Goal: Browse casually: Explore the website without a specific task or goal

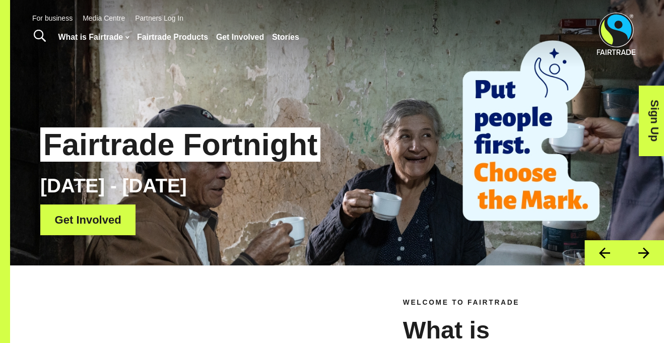
click at [655, 249] on button "Next" at bounding box center [644, 253] width 40 height 26
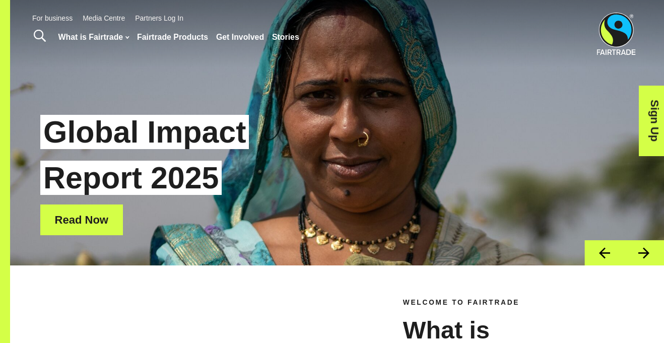
click at [655, 257] on button "Next" at bounding box center [644, 253] width 40 height 26
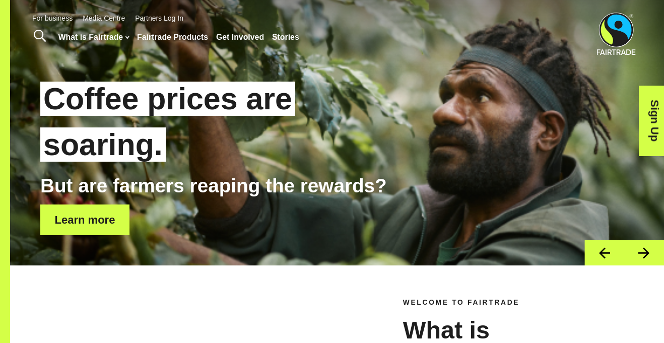
click at [616, 255] on button "Previous" at bounding box center [604, 253] width 40 height 26
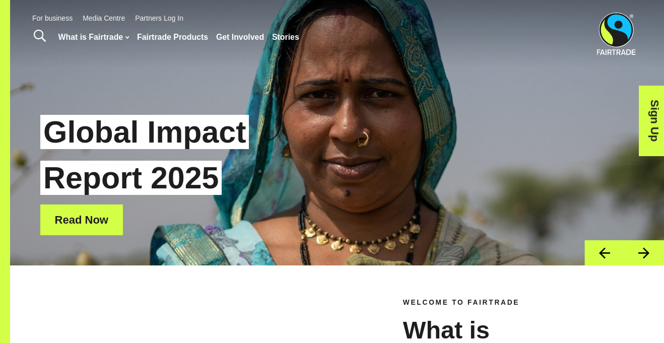
click at [648, 243] on button "Next" at bounding box center [644, 253] width 40 height 26
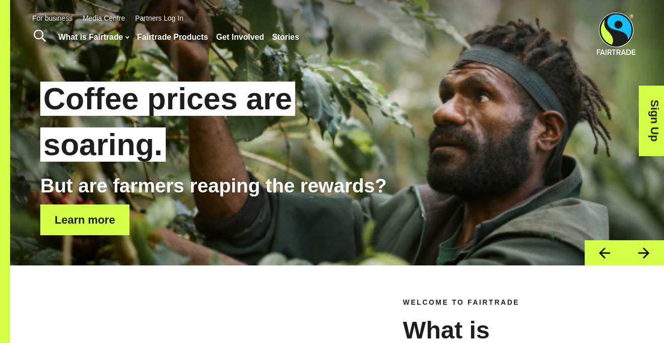
click at [647, 255] on button "Next" at bounding box center [644, 253] width 40 height 26
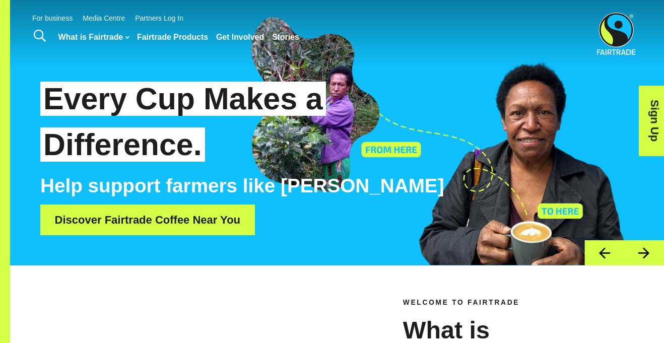
click at [644, 252] on button "Next" at bounding box center [644, 253] width 40 height 26
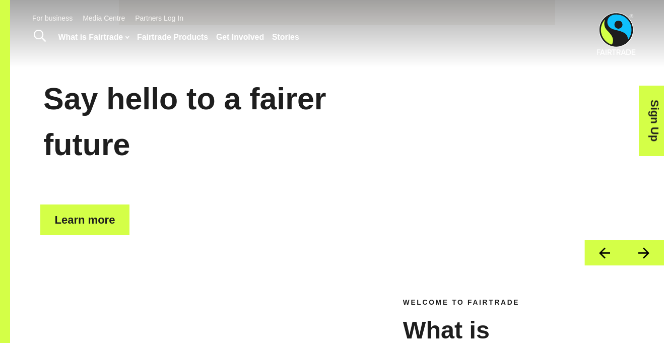
click at [649, 240] on button "Next" at bounding box center [644, 253] width 40 height 26
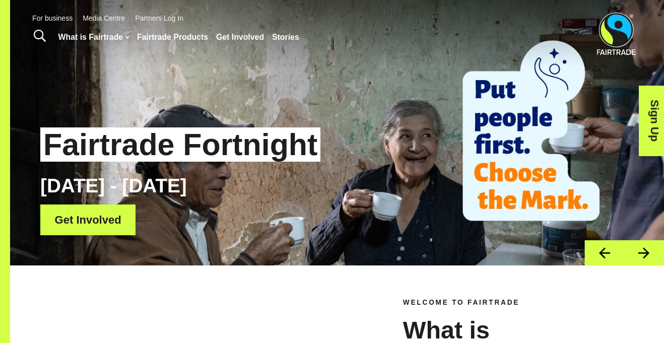
click at [655, 256] on button "Next" at bounding box center [644, 253] width 40 height 26
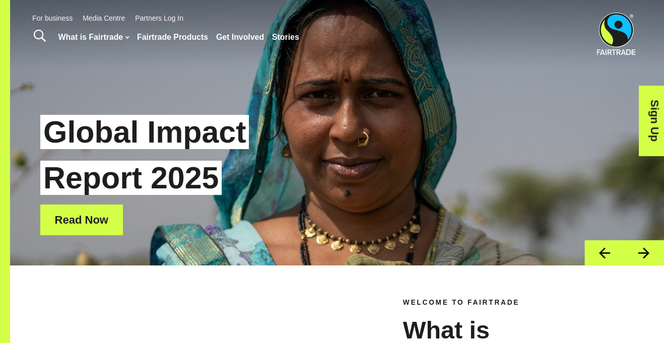
click at [655, 256] on button "Next" at bounding box center [644, 253] width 40 height 26
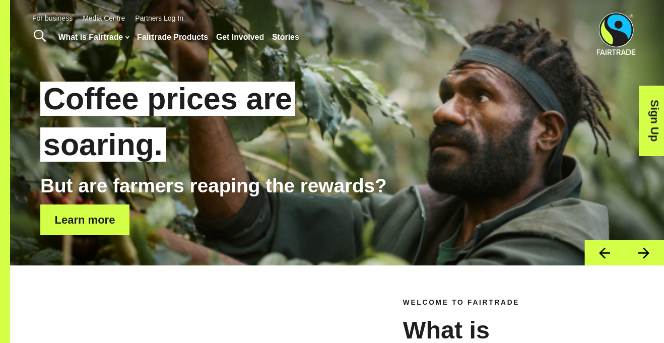
click at [645, 239] on div "Coffee prices are soaring. But are farmers reaping the rewards? Learn more" at bounding box center [337, 132] width 654 height 265
click at [645, 261] on button "Next" at bounding box center [644, 253] width 40 height 26
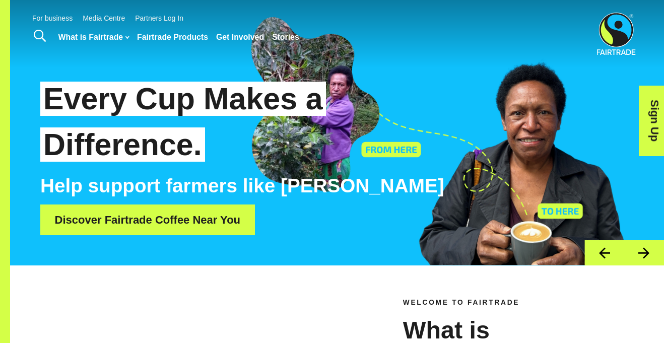
click at [657, 254] on button "Next" at bounding box center [644, 253] width 40 height 26
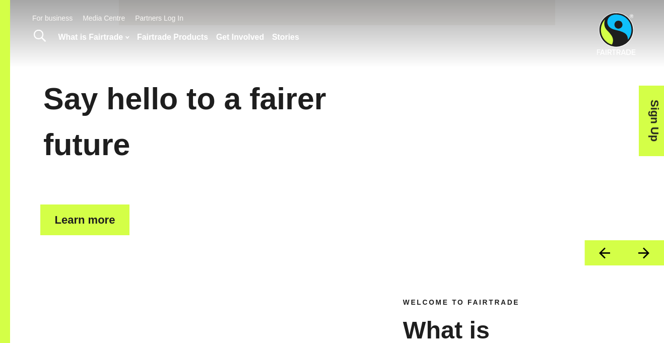
click at [631, 253] on button "Next" at bounding box center [644, 253] width 40 height 26
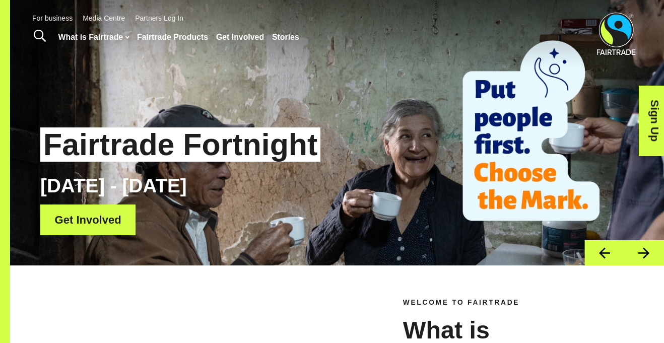
click at [630, 262] on button "Next" at bounding box center [644, 253] width 40 height 26
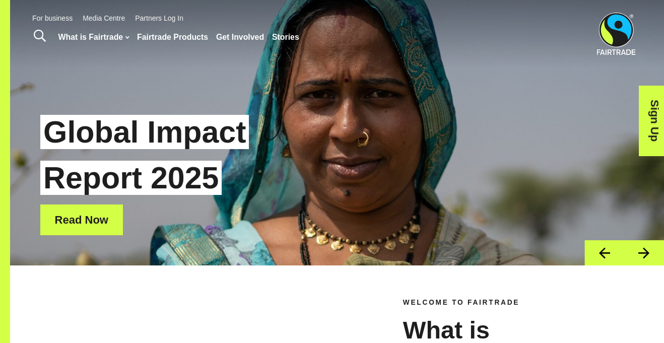
click at [636, 259] on button "Next" at bounding box center [644, 253] width 40 height 26
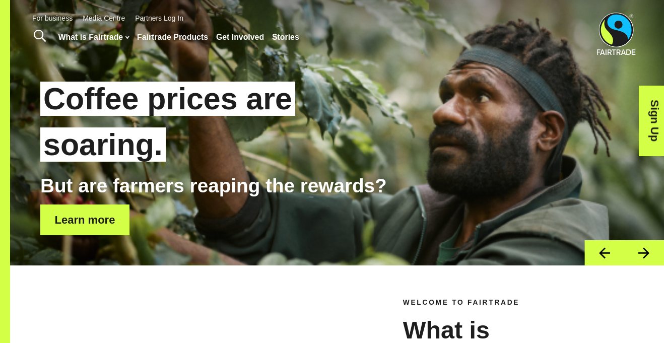
click at [646, 251] on button "Next" at bounding box center [644, 253] width 40 height 26
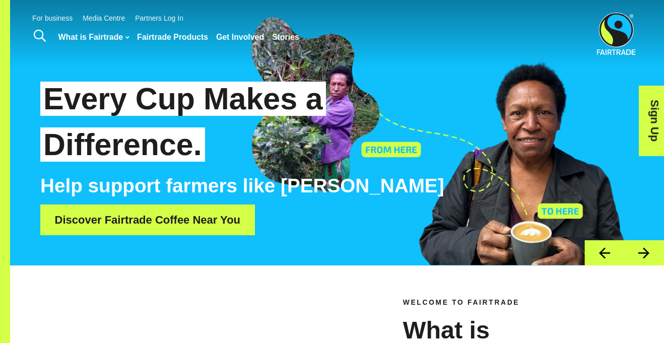
click at [647, 252] on button "Next" at bounding box center [644, 253] width 40 height 26
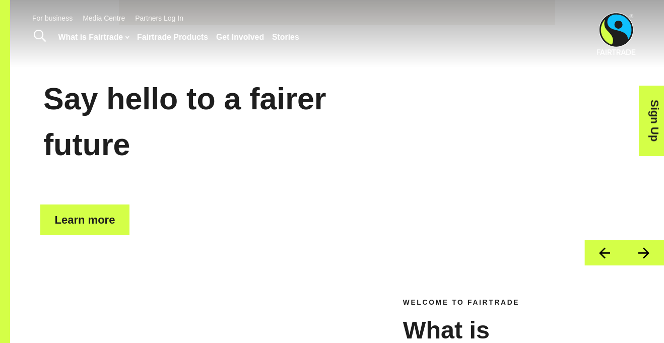
click at [652, 259] on button "Next" at bounding box center [644, 253] width 40 height 26
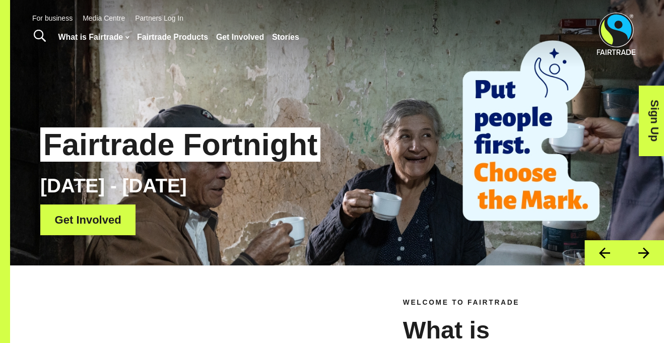
click at [651, 255] on button "Next" at bounding box center [644, 253] width 40 height 26
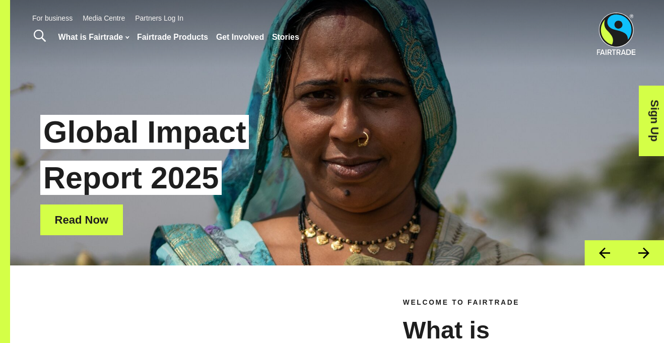
click at [651, 253] on button "Next" at bounding box center [644, 253] width 40 height 26
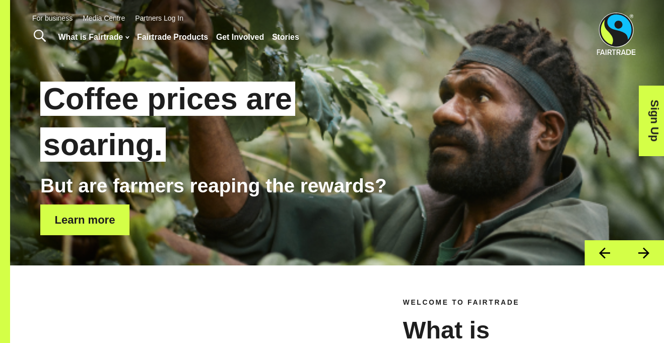
click at [651, 253] on button "Next" at bounding box center [644, 253] width 40 height 26
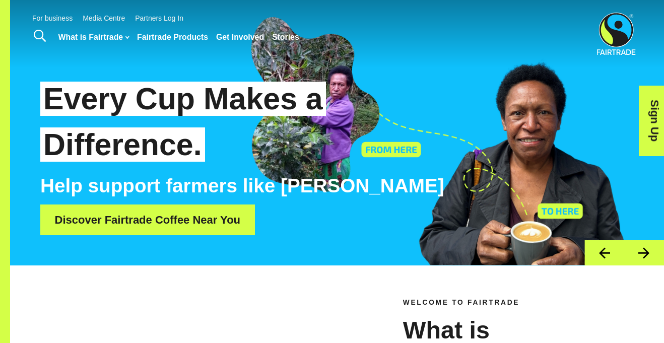
click at [651, 253] on button "Next" at bounding box center [644, 253] width 40 height 26
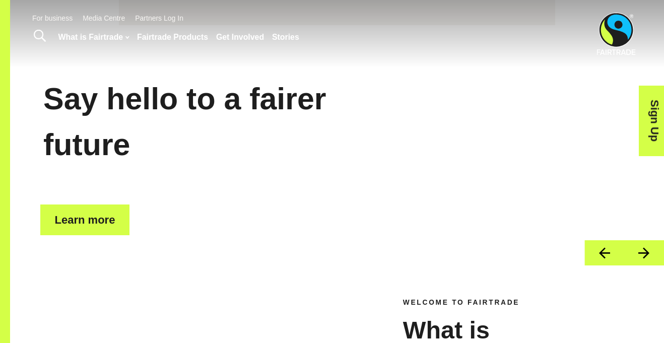
click at [651, 253] on button "Next" at bounding box center [644, 253] width 40 height 26
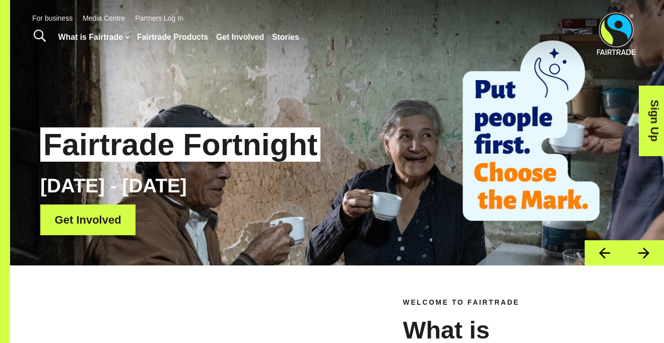
click at [651, 253] on button "Next" at bounding box center [644, 253] width 40 height 26
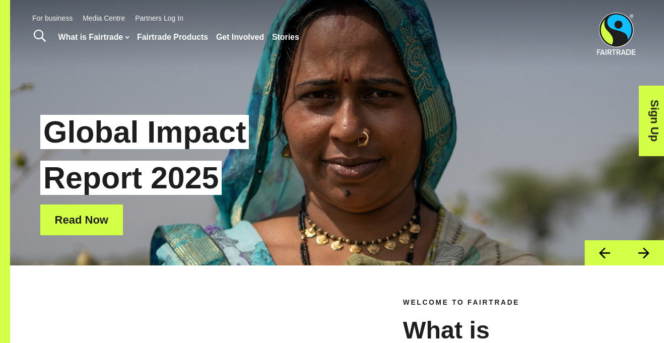
click at [651, 253] on button "Next" at bounding box center [644, 253] width 40 height 26
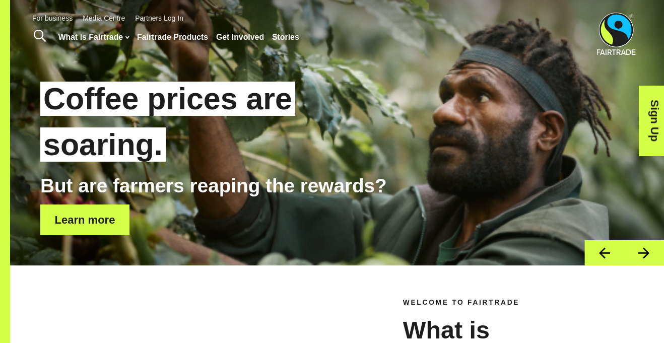
click at [651, 253] on button "Next" at bounding box center [644, 253] width 40 height 26
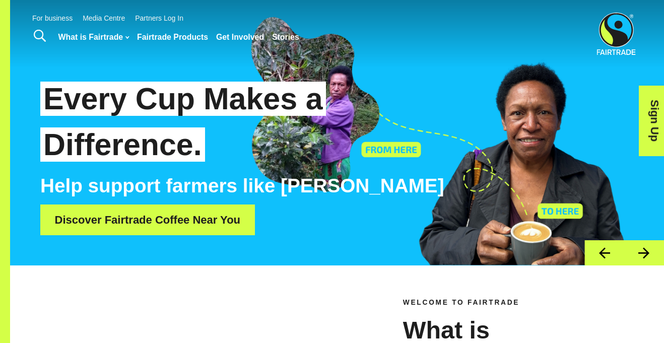
click at [651, 253] on button "Next" at bounding box center [644, 253] width 40 height 26
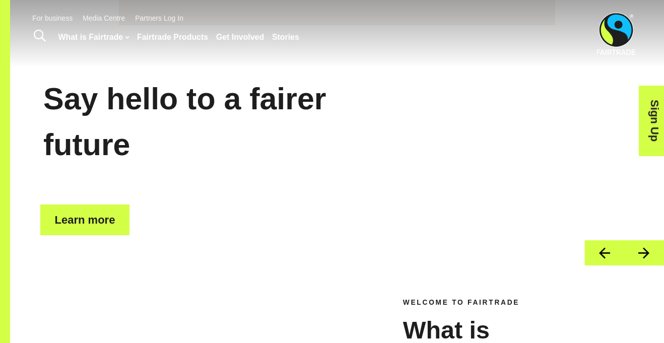
click at [651, 253] on button "Next" at bounding box center [644, 253] width 40 height 26
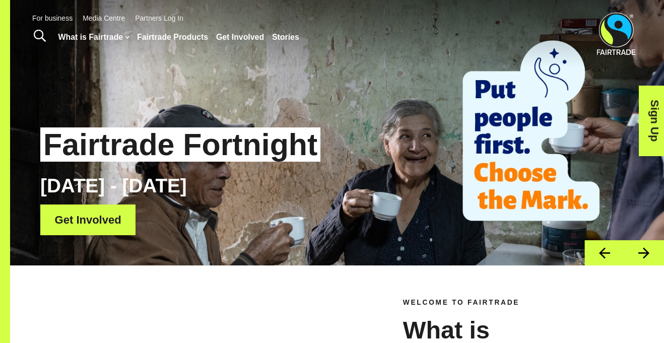
click at [651, 253] on button "Next" at bounding box center [644, 253] width 40 height 26
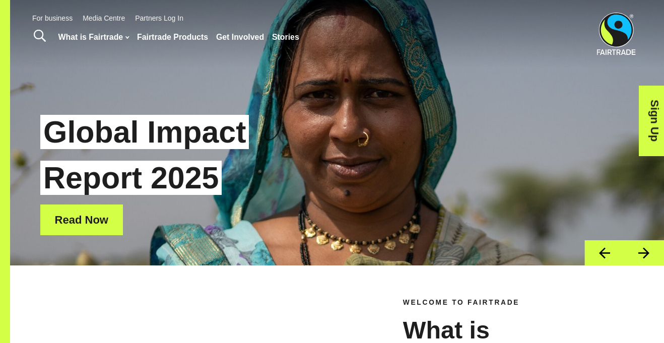
click at [651, 253] on button "Next" at bounding box center [644, 253] width 40 height 26
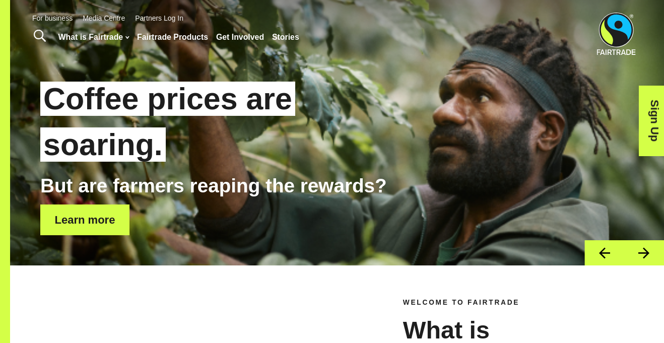
click at [651, 253] on button "Next" at bounding box center [644, 253] width 40 height 26
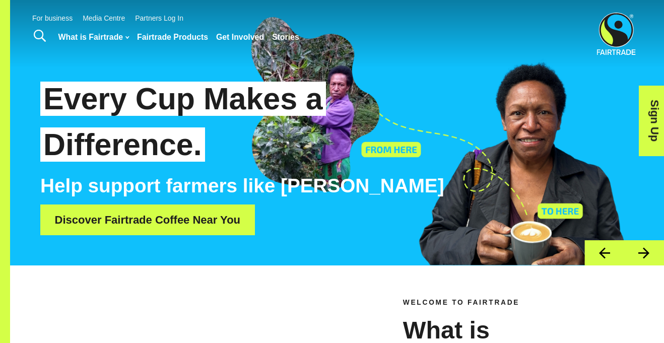
click at [651, 253] on button "Next" at bounding box center [644, 253] width 40 height 26
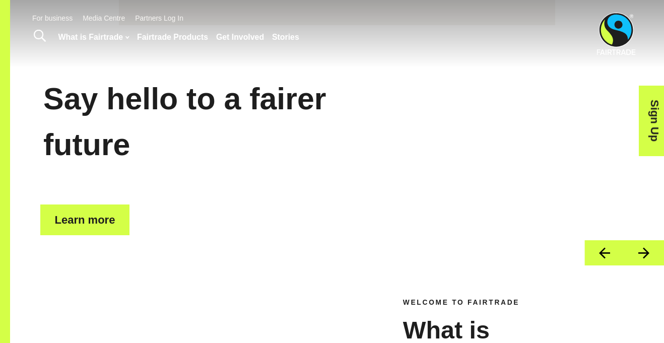
click at [651, 253] on button "Next" at bounding box center [644, 253] width 40 height 26
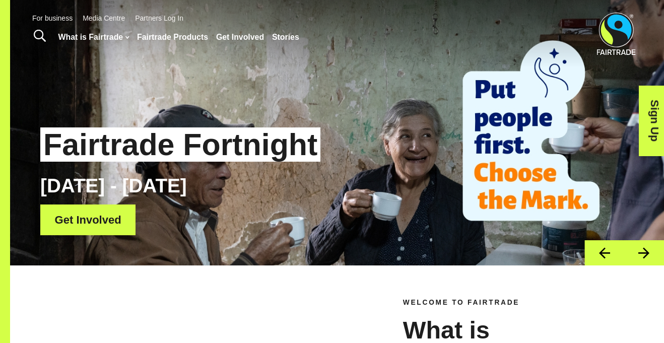
click at [651, 253] on button "Next" at bounding box center [644, 253] width 40 height 26
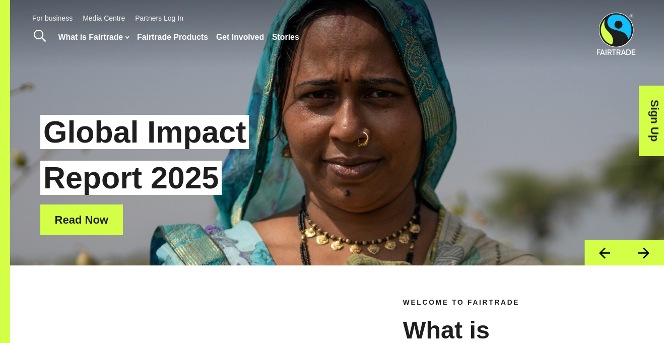
click at [651, 253] on button "Next" at bounding box center [644, 253] width 40 height 26
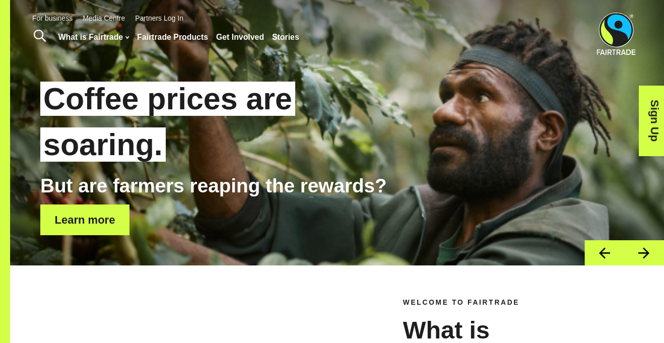
click at [651, 253] on button "Next" at bounding box center [644, 253] width 40 height 26
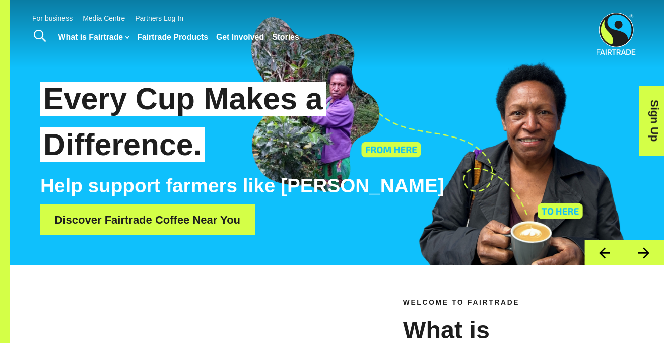
click at [651, 253] on button "Next" at bounding box center [644, 253] width 40 height 26
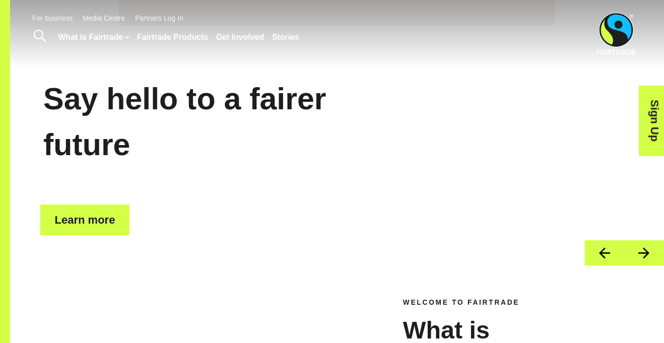
click at [651, 253] on button "Next" at bounding box center [644, 253] width 40 height 26
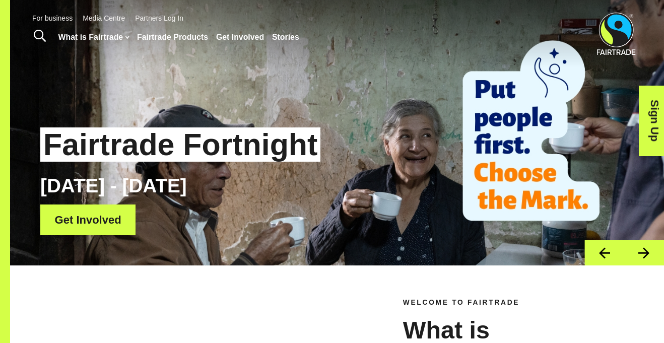
click at [651, 253] on button "Next" at bounding box center [644, 253] width 40 height 26
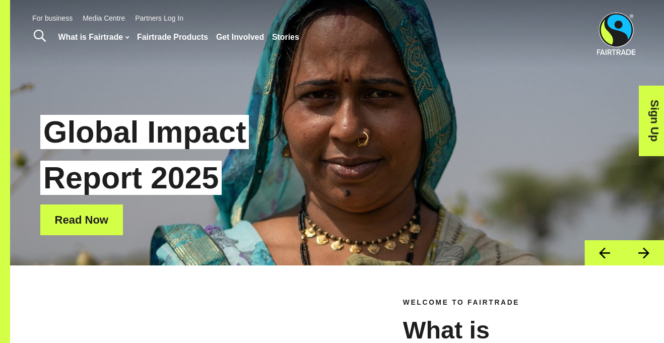
click at [651, 253] on button "Next" at bounding box center [644, 253] width 40 height 26
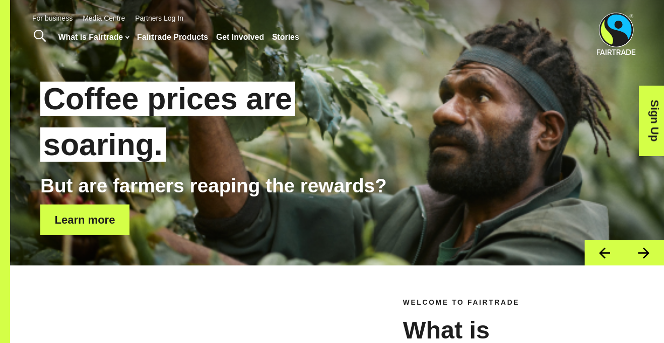
click at [651, 253] on button "Next" at bounding box center [644, 253] width 40 height 26
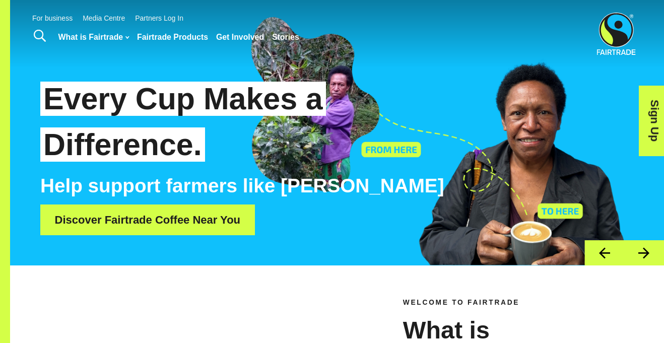
click at [651, 253] on button "Next" at bounding box center [644, 253] width 40 height 26
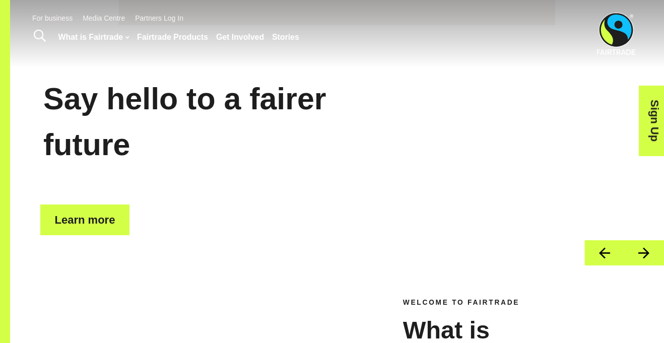
click at [651, 253] on button "Next" at bounding box center [644, 253] width 40 height 26
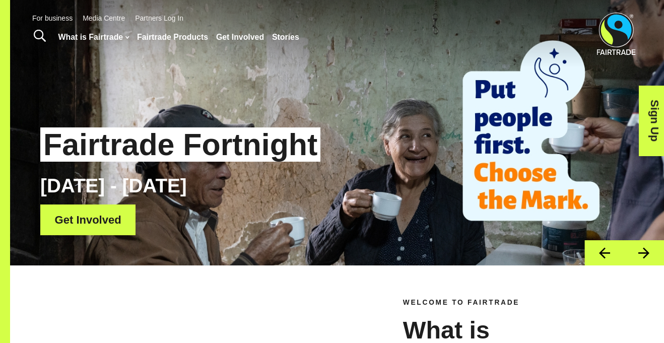
click at [651, 252] on button "Next" at bounding box center [644, 253] width 40 height 26
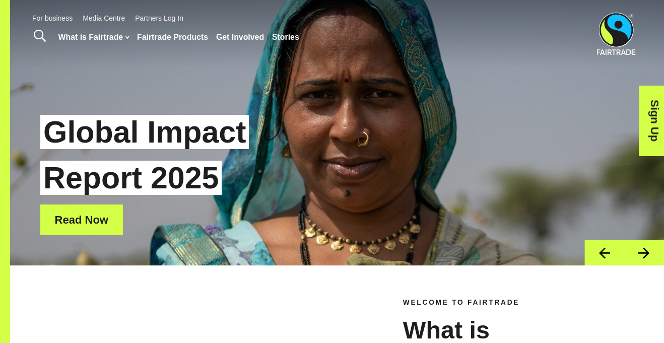
click at [612, 253] on button "Previous" at bounding box center [604, 253] width 40 height 26
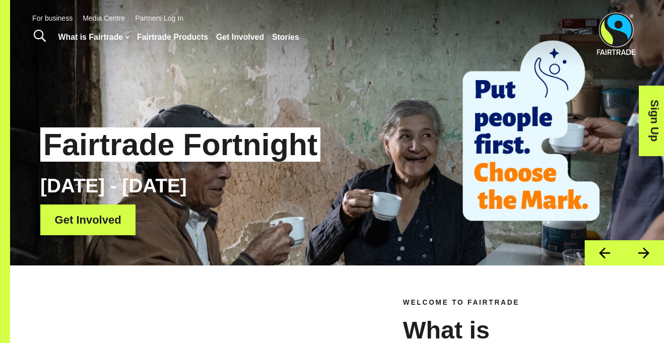
click at [612, 253] on button "Previous" at bounding box center [604, 253] width 40 height 26
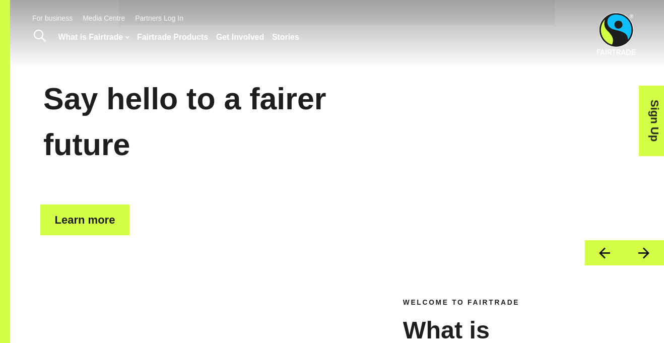
click at [642, 254] on button "Next" at bounding box center [644, 253] width 40 height 26
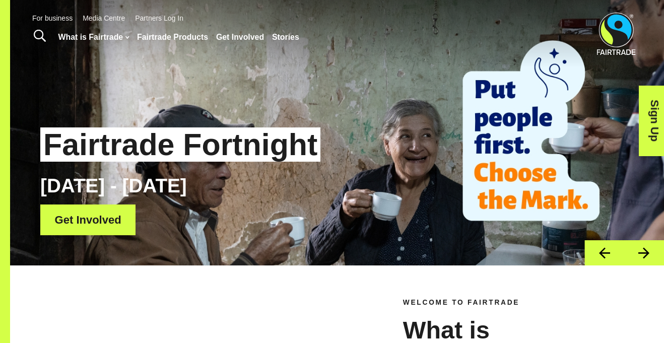
click at [606, 255] on button "Previous" at bounding box center [604, 253] width 40 height 26
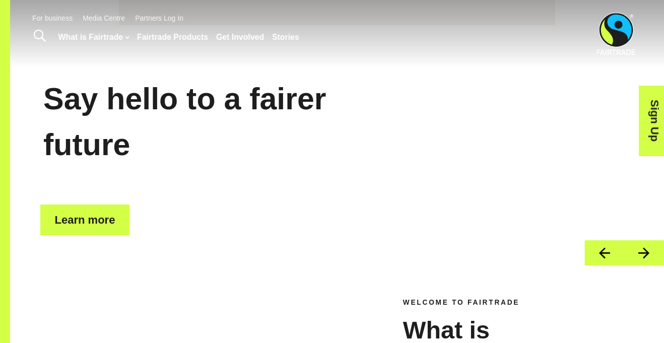
click at [606, 255] on button "Previous" at bounding box center [604, 253] width 40 height 26
click at [648, 248] on button "Next" at bounding box center [644, 253] width 40 height 26
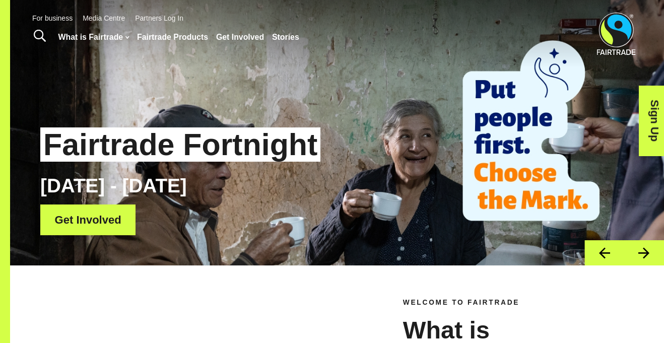
click at [648, 248] on button "Next" at bounding box center [644, 253] width 40 height 26
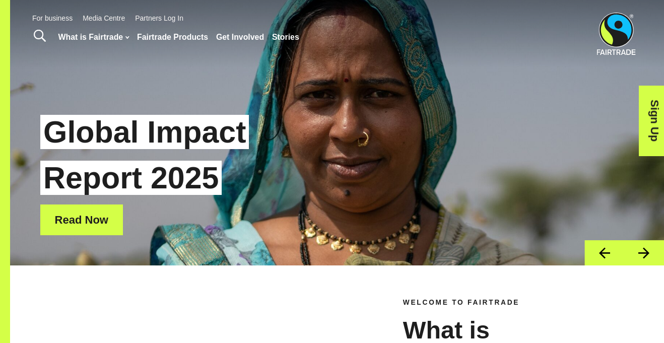
click at [652, 252] on button "Next" at bounding box center [644, 253] width 40 height 26
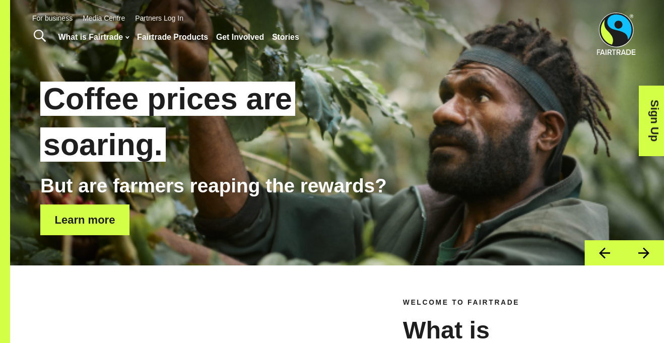
click at [653, 252] on button "Next" at bounding box center [644, 253] width 40 height 26
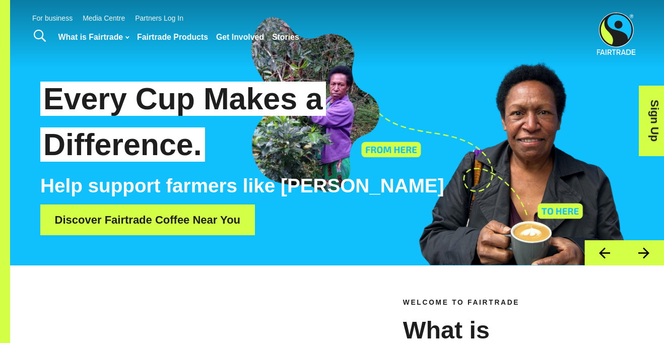
click at [653, 252] on button "Next" at bounding box center [644, 253] width 40 height 26
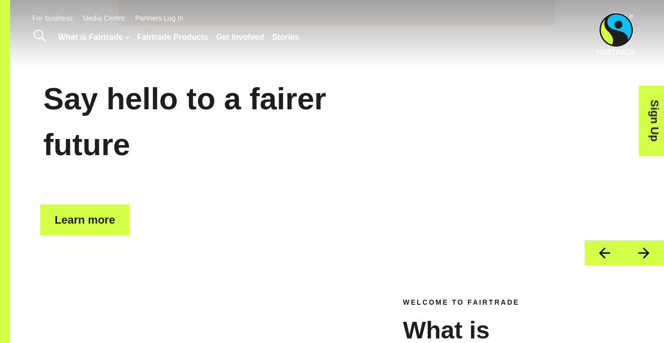
click at [653, 252] on button "Next" at bounding box center [644, 253] width 40 height 26
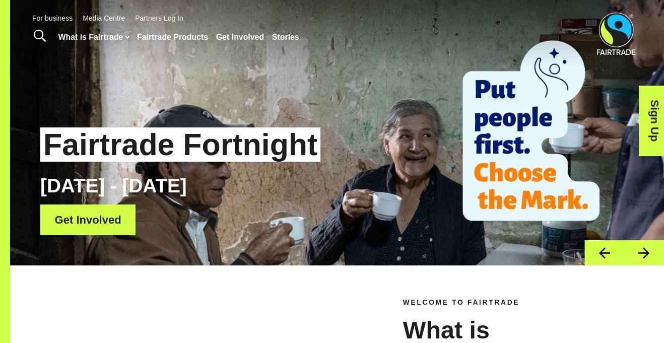
click at [653, 252] on button "Next" at bounding box center [644, 253] width 40 height 26
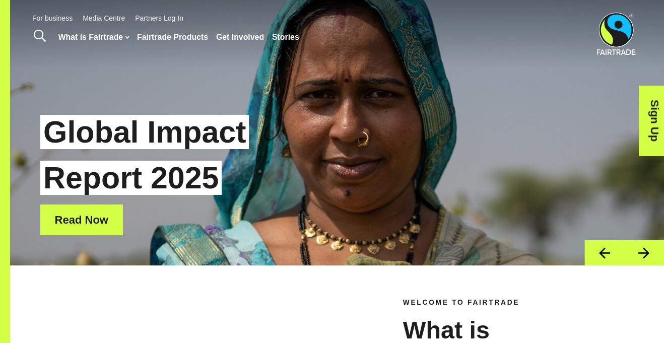
click at [636, 258] on button "Next" at bounding box center [644, 253] width 40 height 26
click at [642, 258] on button "Next" at bounding box center [644, 253] width 40 height 26
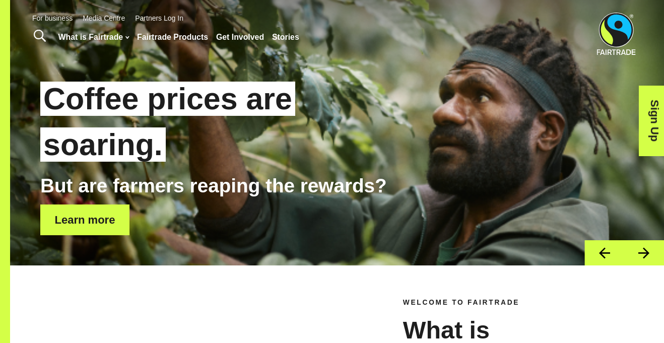
click at [640, 258] on button "Next" at bounding box center [644, 253] width 40 height 26
click at [635, 264] on button "Next" at bounding box center [644, 253] width 40 height 26
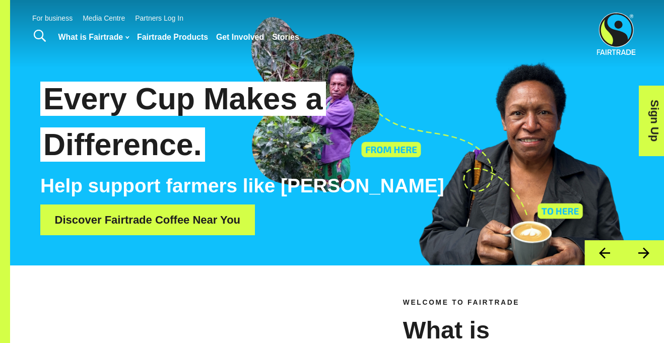
click at [636, 258] on button "Next" at bounding box center [644, 253] width 40 height 26
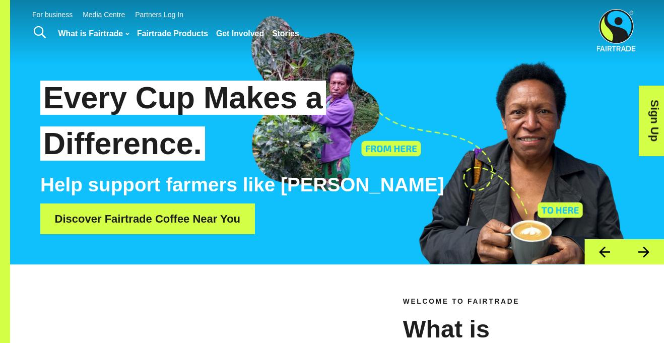
click at [636, 258] on button "Next" at bounding box center [644, 252] width 40 height 26
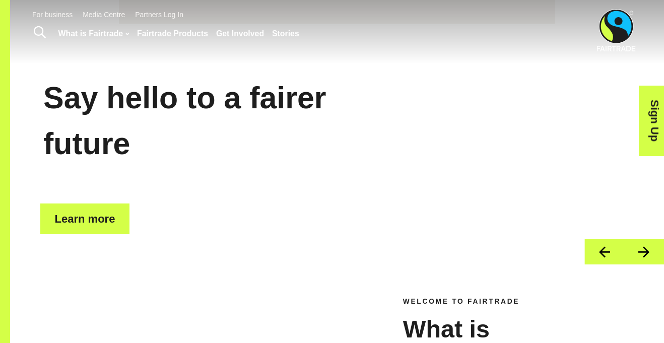
click at [637, 257] on button "Next" at bounding box center [644, 252] width 40 height 26
click at [639, 256] on button "Next" at bounding box center [644, 252] width 40 height 26
click at [637, 249] on button "Next" at bounding box center [644, 252] width 40 height 26
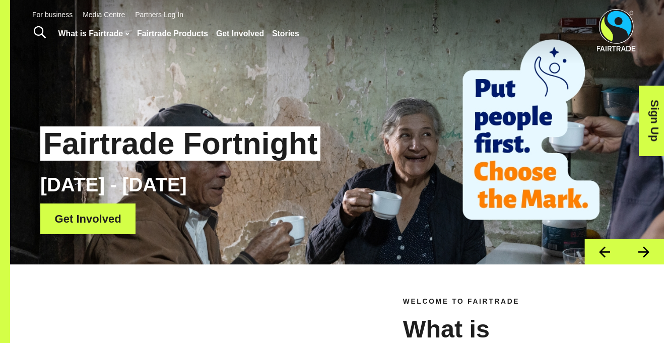
click at [634, 252] on button "Next" at bounding box center [644, 252] width 40 height 26
click at [647, 253] on button "Next" at bounding box center [644, 252] width 40 height 26
click at [648, 252] on button "Next" at bounding box center [644, 252] width 40 height 26
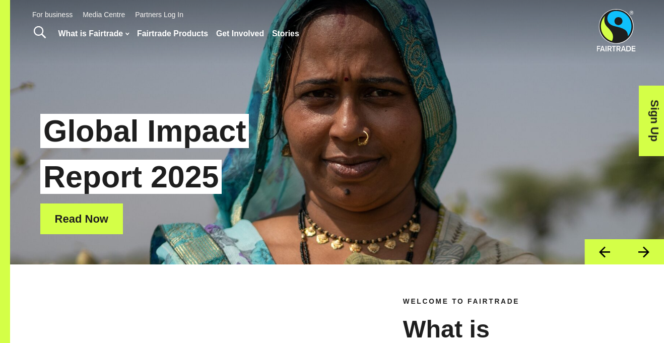
click at [644, 262] on button "Next" at bounding box center [644, 252] width 40 height 26
click at [644, 261] on button "Next" at bounding box center [644, 252] width 40 height 26
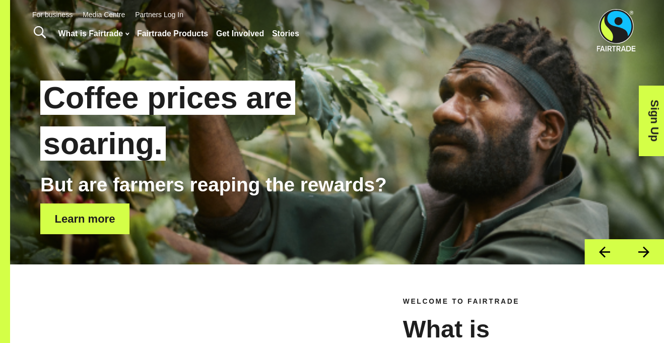
click at [644, 260] on button "Next" at bounding box center [644, 252] width 40 height 26
click at [643, 261] on button "Next" at bounding box center [644, 252] width 40 height 26
click at [642, 260] on button "Next" at bounding box center [644, 252] width 40 height 26
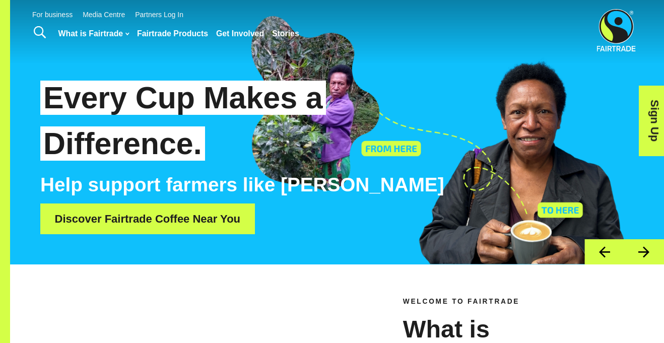
click at [643, 260] on button "Next" at bounding box center [644, 252] width 40 height 26
click at [651, 259] on button "Next" at bounding box center [644, 252] width 40 height 26
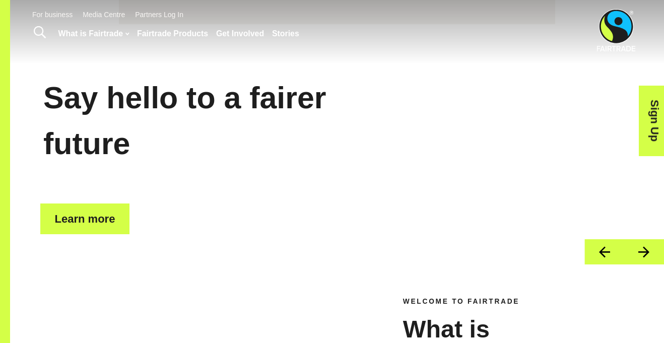
click at [646, 262] on button "Next" at bounding box center [644, 252] width 40 height 26
click at [646, 259] on button "Next" at bounding box center [644, 252] width 40 height 26
click at [649, 261] on button "Next" at bounding box center [644, 252] width 40 height 26
click at [643, 259] on button "Next" at bounding box center [644, 252] width 40 height 26
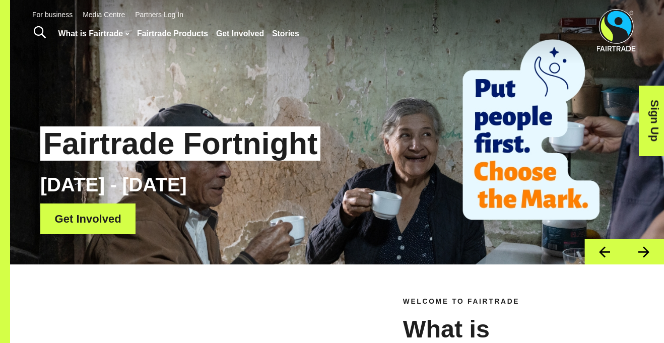
click at [642, 261] on button "Next" at bounding box center [644, 252] width 40 height 26
click at [641, 264] on button "Next" at bounding box center [644, 252] width 40 height 26
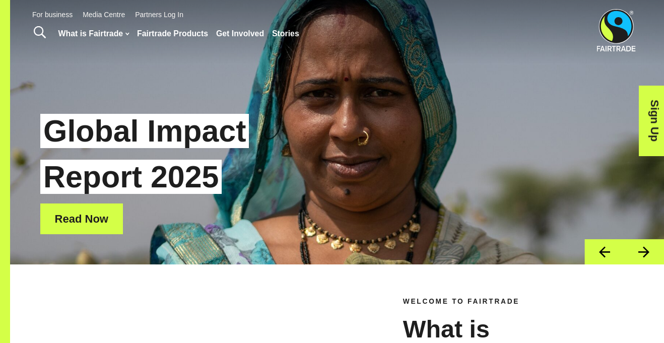
click at [643, 260] on button "Next" at bounding box center [644, 252] width 40 height 26
click at [643, 262] on button "Next" at bounding box center [644, 252] width 40 height 26
click at [646, 264] on button "Next" at bounding box center [644, 252] width 40 height 26
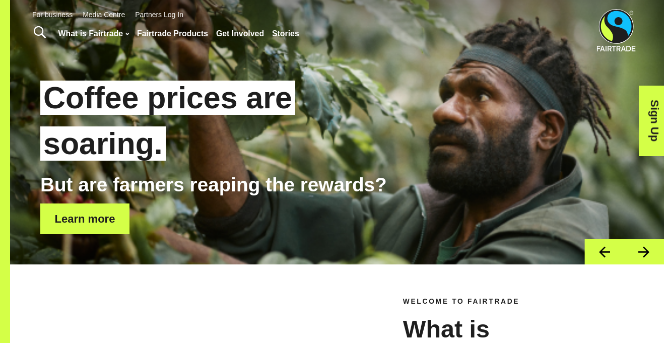
click at [645, 262] on button "Next" at bounding box center [644, 252] width 40 height 26
click at [642, 261] on button "Next" at bounding box center [644, 252] width 40 height 26
click at [644, 262] on button "Next" at bounding box center [644, 252] width 40 height 26
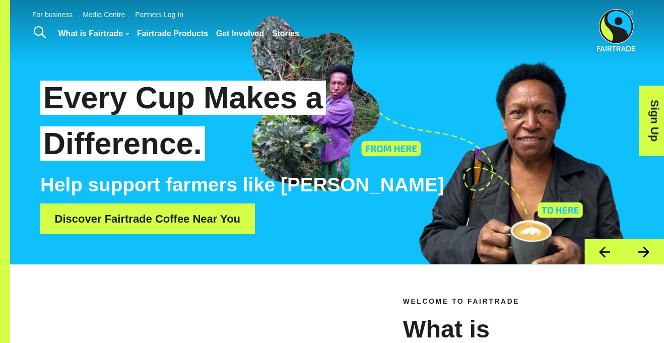
click at [643, 261] on button "Next" at bounding box center [644, 252] width 40 height 26
click at [647, 259] on button "Next" at bounding box center [644, 252] width 40 height 26
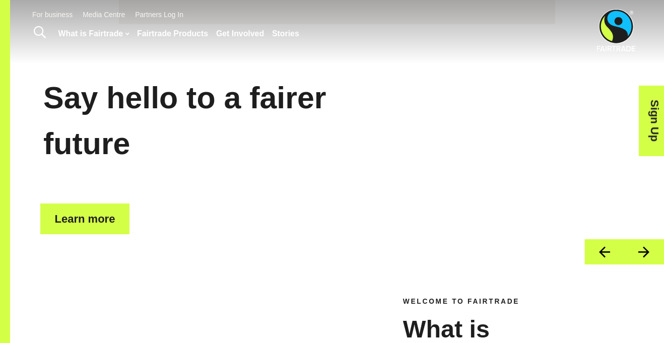
click at [654, 247] on button "Next" at bounding box center [644, 252] width 40 height 26
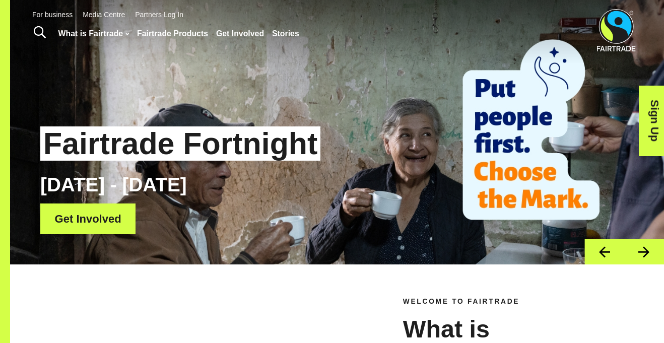
click at [609, 253] on button "Previous" at bounding box center [604, 252] width 40 height 26
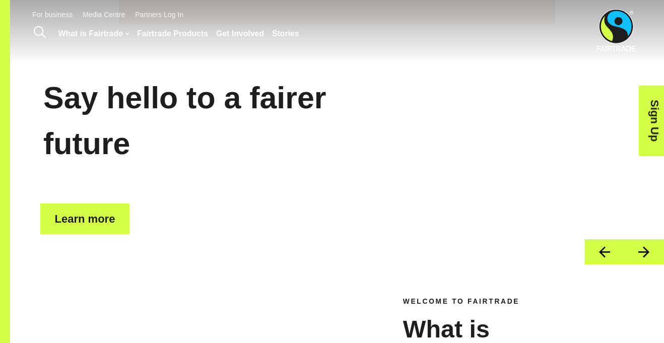
click at [641, 249] on button "Next" at bounding box center [644, 252] width 40 height 26
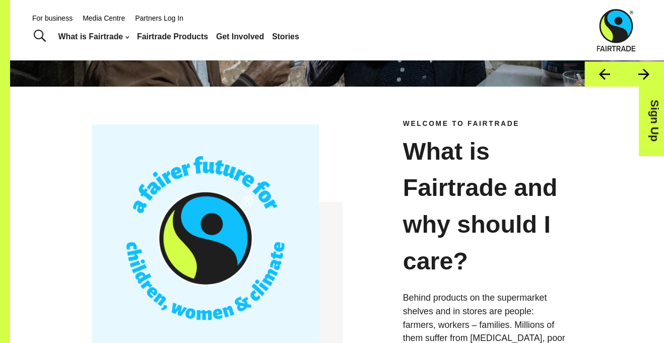
scroll to position [0, 0]
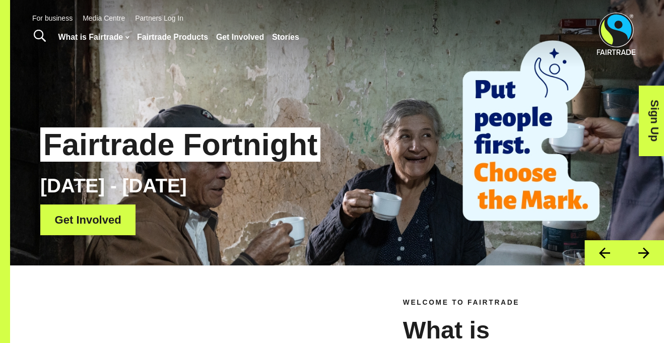
click at [642, 255] on button "Next" at bounding box center [644, 253] width 40 height 26
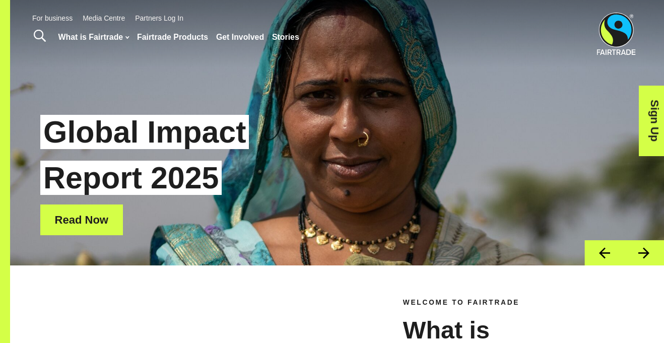
click at [639, 252] on button "Next" at bounding box center [644, 253] width 40 height 26
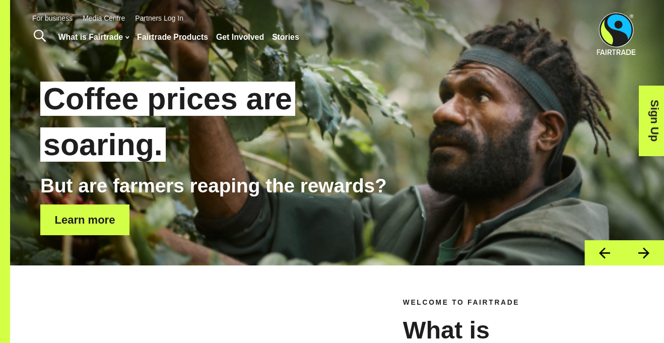
click at [647, 251] on button "Next" at bounding box center [644, 253] width 40 height 26
click at [641, 261] on button "Next" at bounding box center [644, 253] width 40 height 26
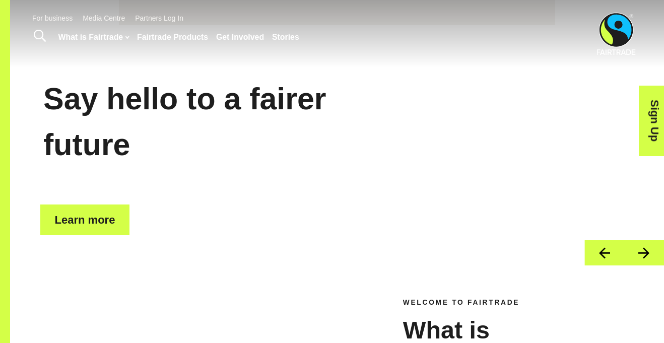
click at [599, 261] on button "Previous" at bounding box center [604, 253] width 40 height 26
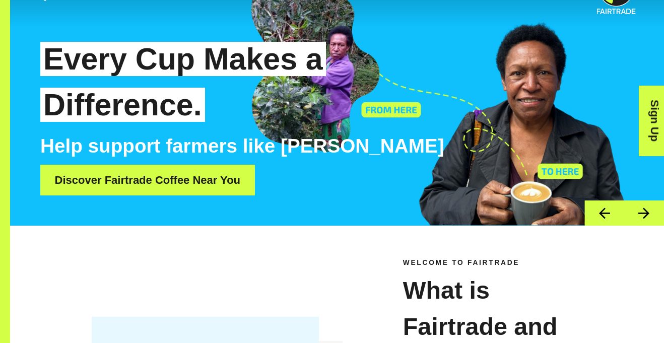
scroll to position [46, 0]
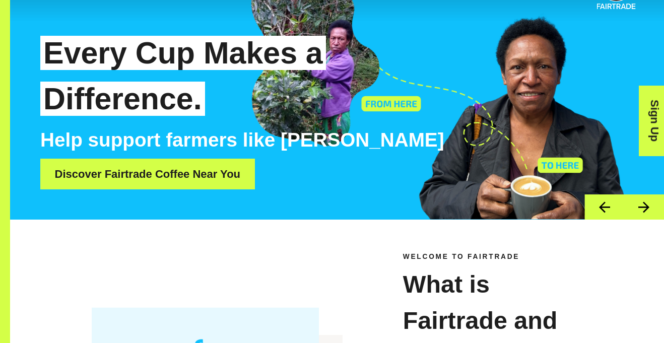
click at [642, 204] on button "Next" at bounding box center [644, 207] width 40 height 26
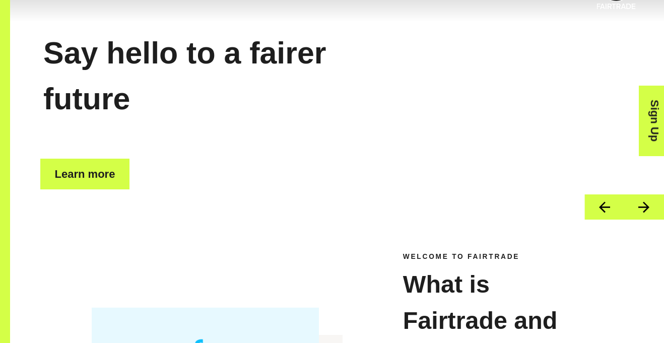
click at [636, 207] on button "Next" at bounding box center [644, 207] width 40 height 26
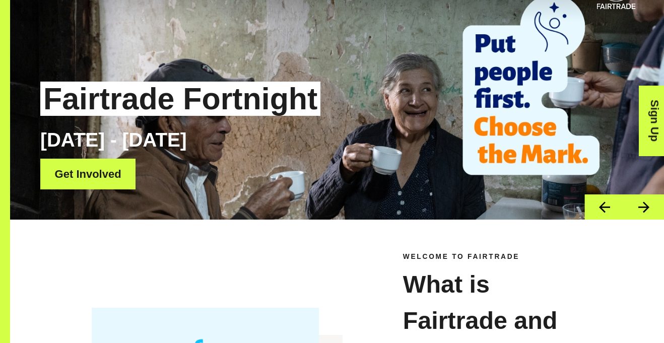
scroll to position [0, 0]
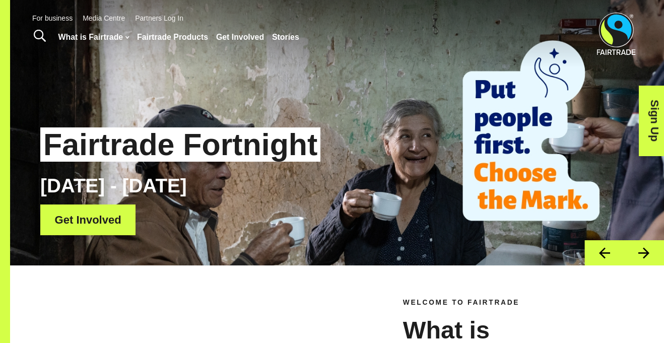
click at [628, 249] on button "Next" at bounding box center [644, 253] width 40 height 26
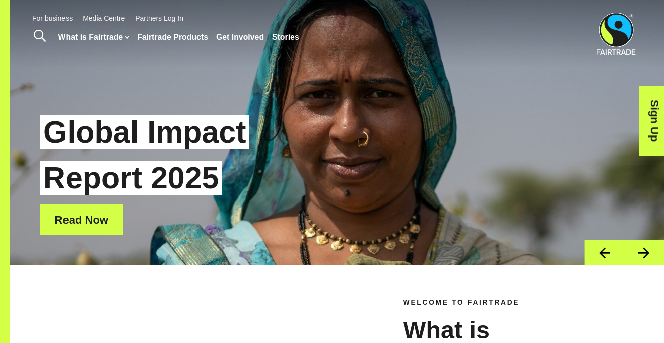
click at [636, 250] on button "Next" at bounding box center [644, 253] width 40 height 26
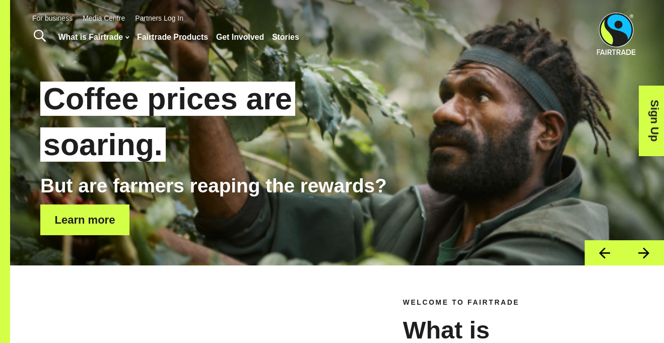
click at [643, 249] on button "Next" at bounding box center [644, 253] width 40 height 26
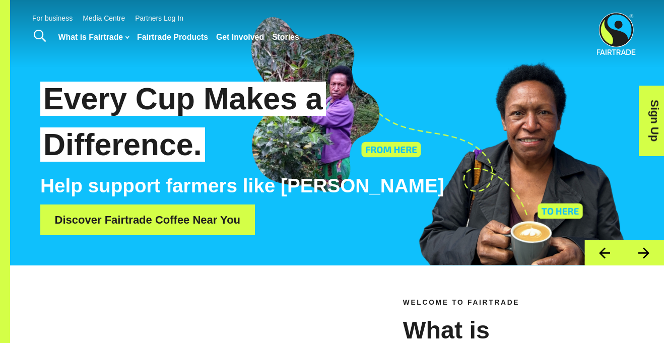
click at [525, 231] on div "Every Cup Makes a Difference. Help support farmers like [PERSON_NAME] Discover …" at bounding box center [286, 154] width 492 height 162
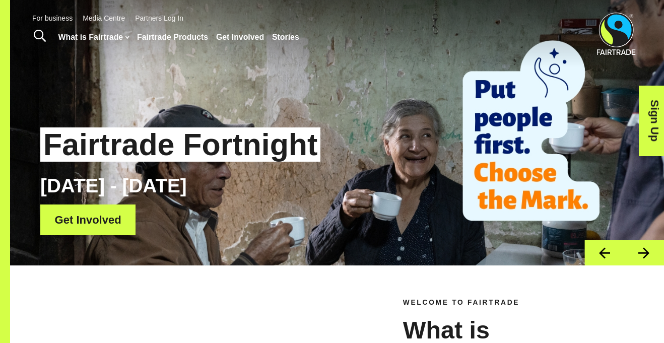
click at [610, 249] on button "Previous" at bounding box center [604, 253] width 40 height 26
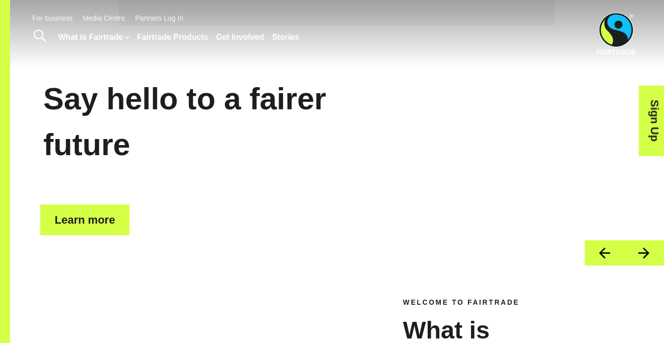
click at [596, 259] on button "Previous" at bounding box center [604, 253] width 40 height 26
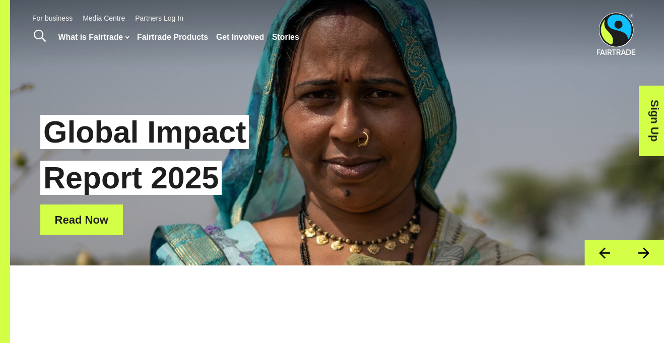
click at [650, 252] on button "Next" at bounding box center [644, 253] width 40 height 26
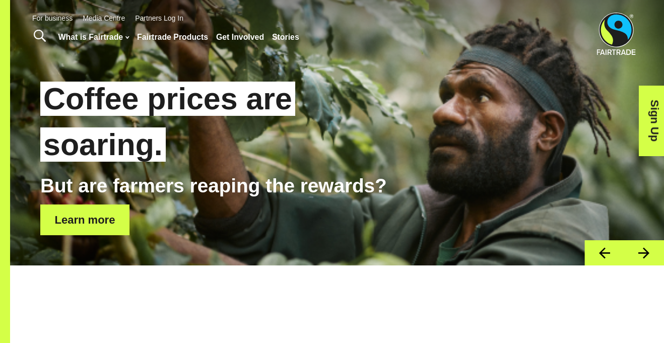
click at [650, 254] on button "Next" at bounding box center [644, 253] width 40 height 26
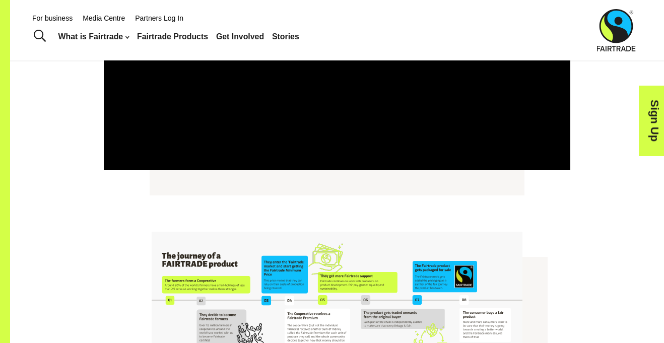
scroll to position [1833, 0]
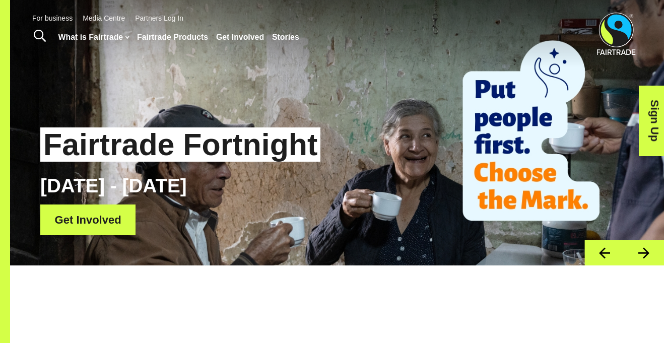
click at [646, 250] on button "Next" at bounding box center [644, 253] width 40 height 26
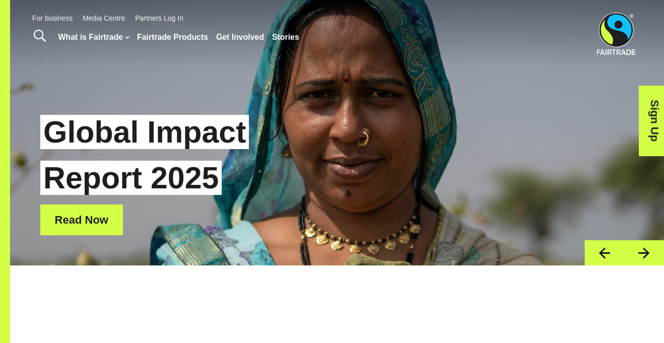
click at [646, 247] on button "Next" at bounding box center [644, 253] width 40 height 26
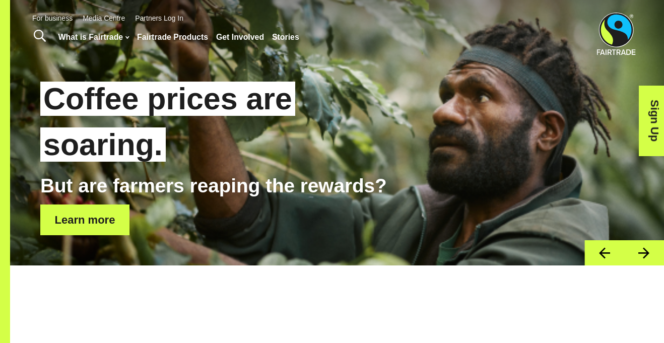
click at [647, 247] on button "Next" at bounding box center [644, 253] width 40 height 26
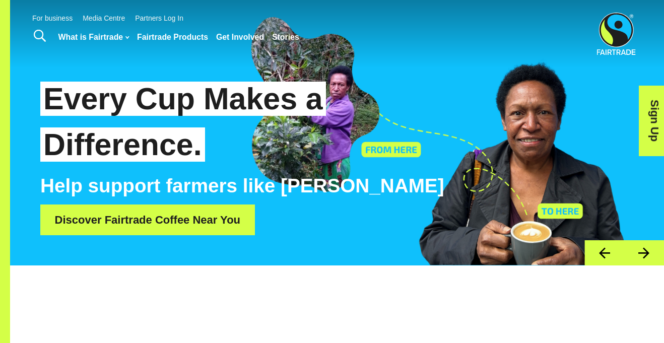
click at [647, 247] on button "Next" at bounding box center [644, 253] width 40 height 26
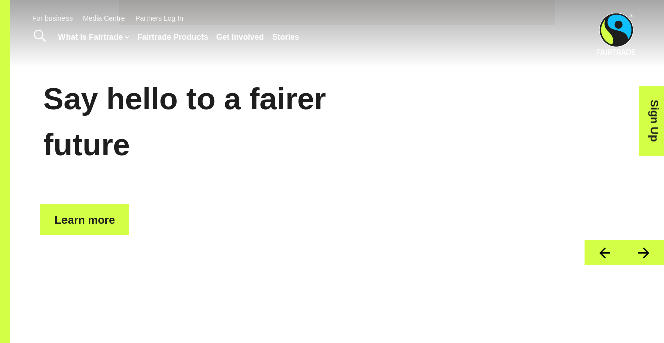
click at [589, 254] on button "Previous" at bounding box center [604, 253] width 40 height 26
